Goal: Information Seeking & Learning: Check status

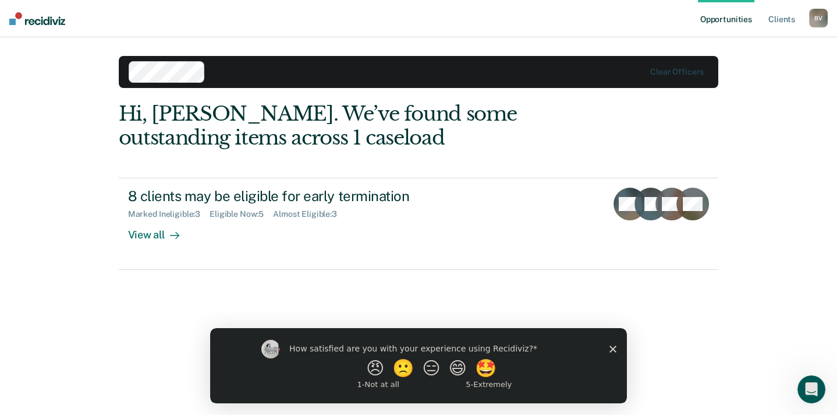
click at [617, 344] on div "How satisfied are you with your experience using Recidiviz? 😠 🙁 😑 😄 🤩 1 - Not a…" at bounding box center [418, 364] width 417 height 75
click at [610, 350] on icon "Close survey" at bounding box center [613, 348] width 7 height 7
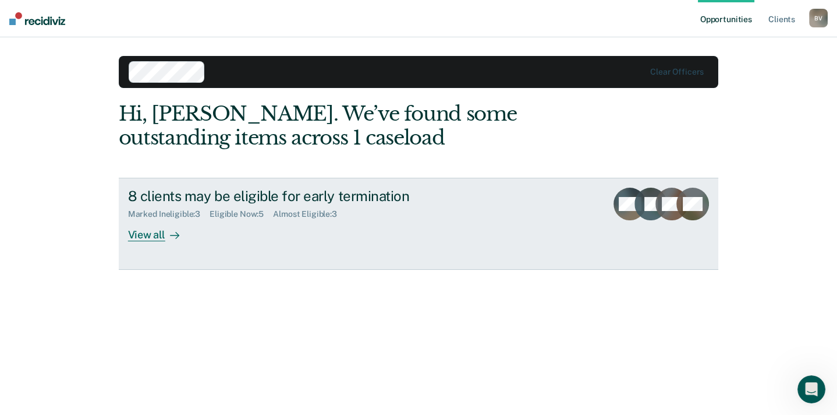
click at [166, 242] on div "View all" at bounding box center [160, 230] width 65 height 23
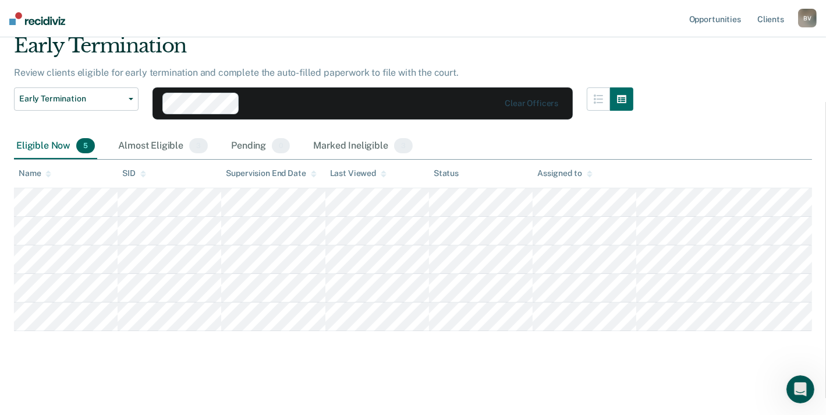
scroll to position [116, 0]
click at [194, 133] on div "Almost Eligible 3" at bounding box center [163, 146] width 94 height 26
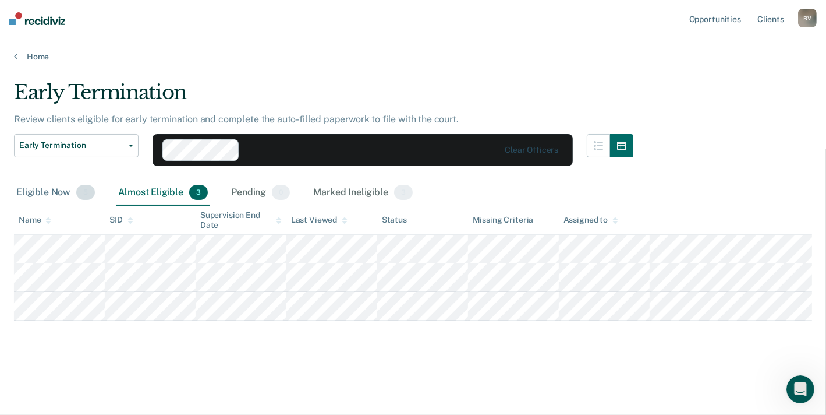
click at [66, 180] on div "Eligible Now 5" at bounding box center [55, 193] width 83 height 26
